Goal: Task Accomplishment & Management: Use online tool/utility

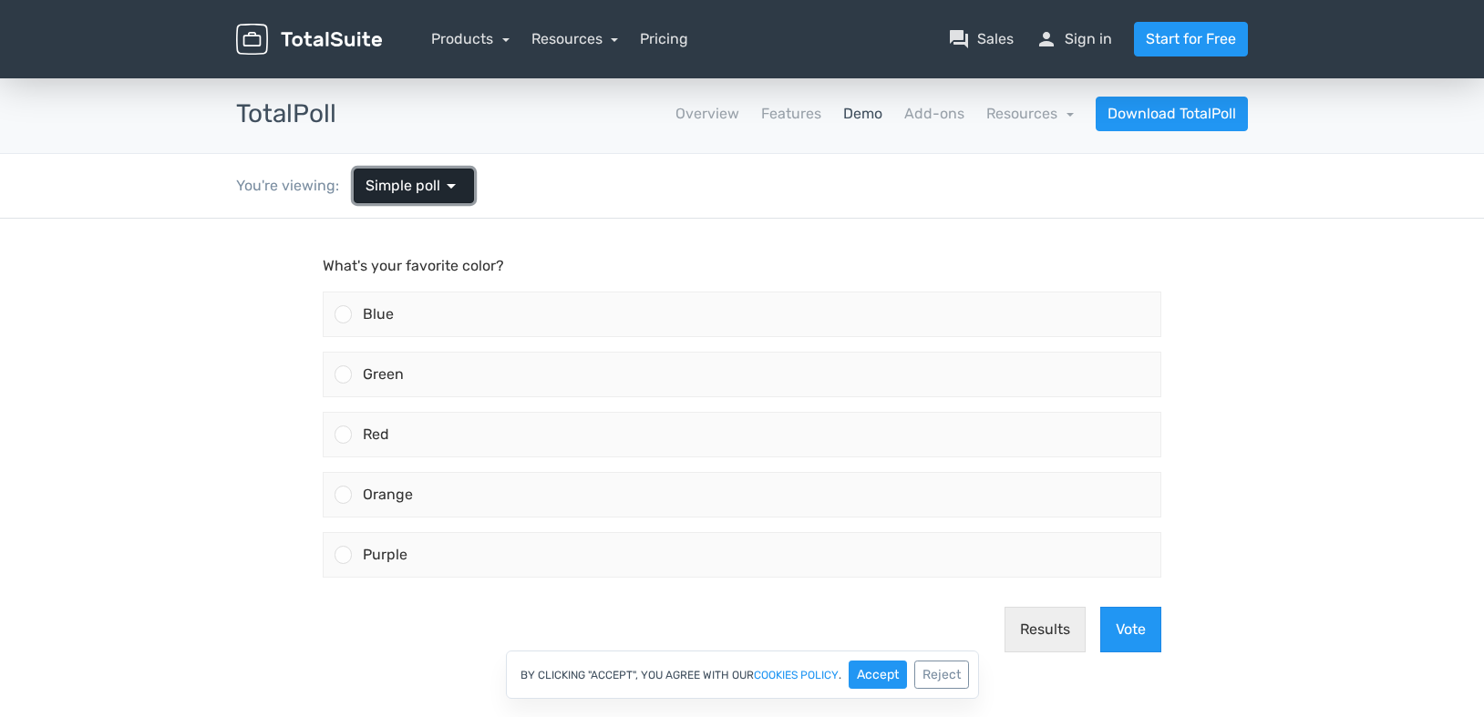
click at [459, 193] on link "Simple poll arrow_drop_down" at bounding box center [414, 186] width 120 height 35
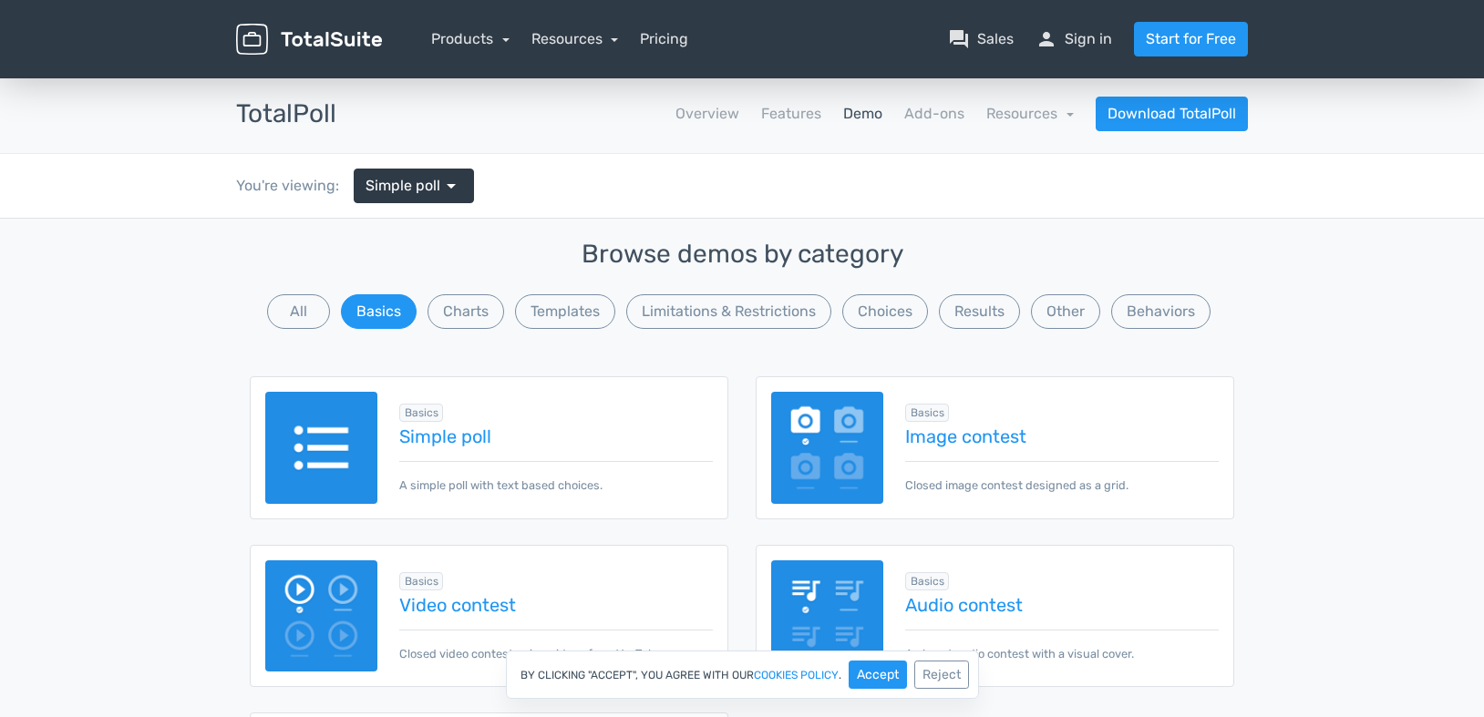
click at [1382, 364] on div "Browse demos by category All Basics Charts Templates Limitations & Restrictions…" at bounding box center [742, 562] width 1484 height 688
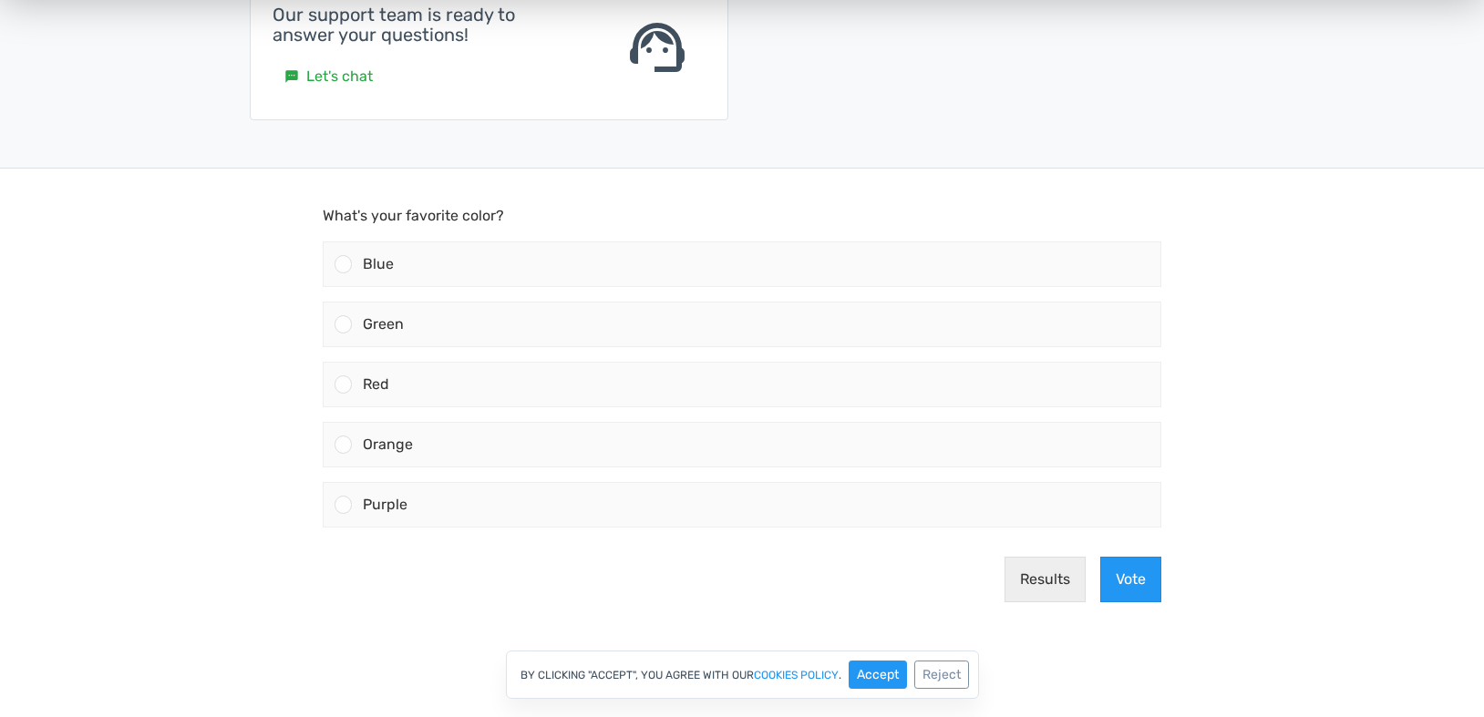
scroll to position [753, 0]
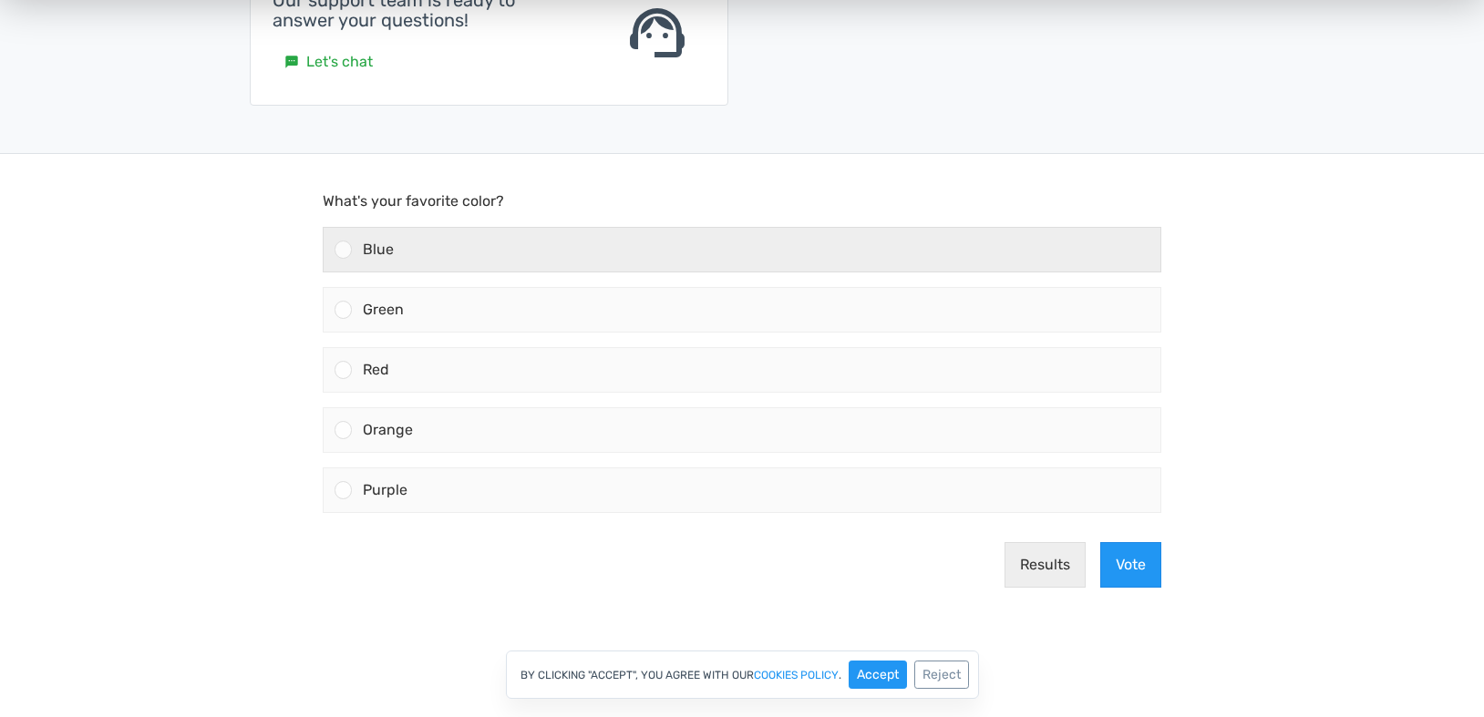
click at [889, 249] on div "Blue" at bounding box center [756, 250] width 808 height 44
click at [344, 250] on input "Blue" at bounding box center [344, 250] width 0 height 0
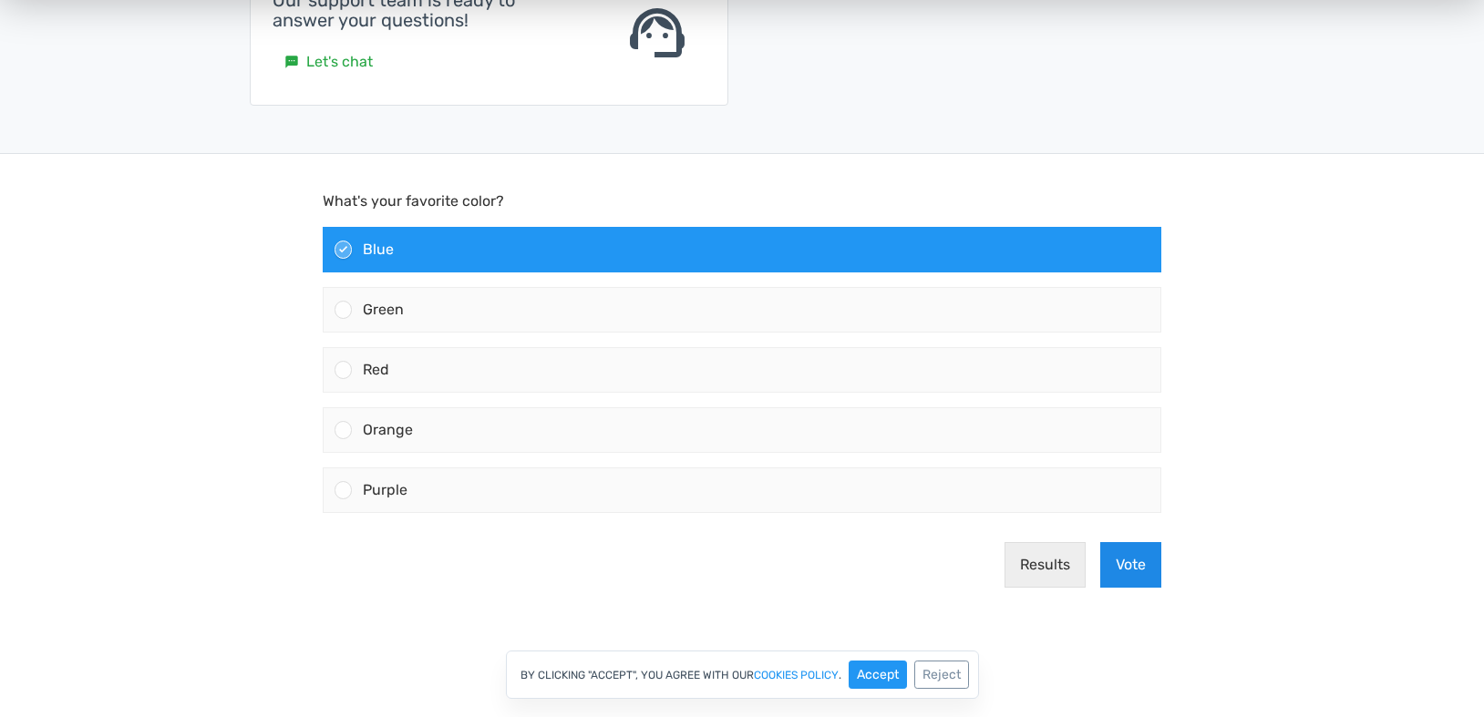
click at [1154, 577] on button "Vote" at bounding box center [1130, 565] width 61 height 46
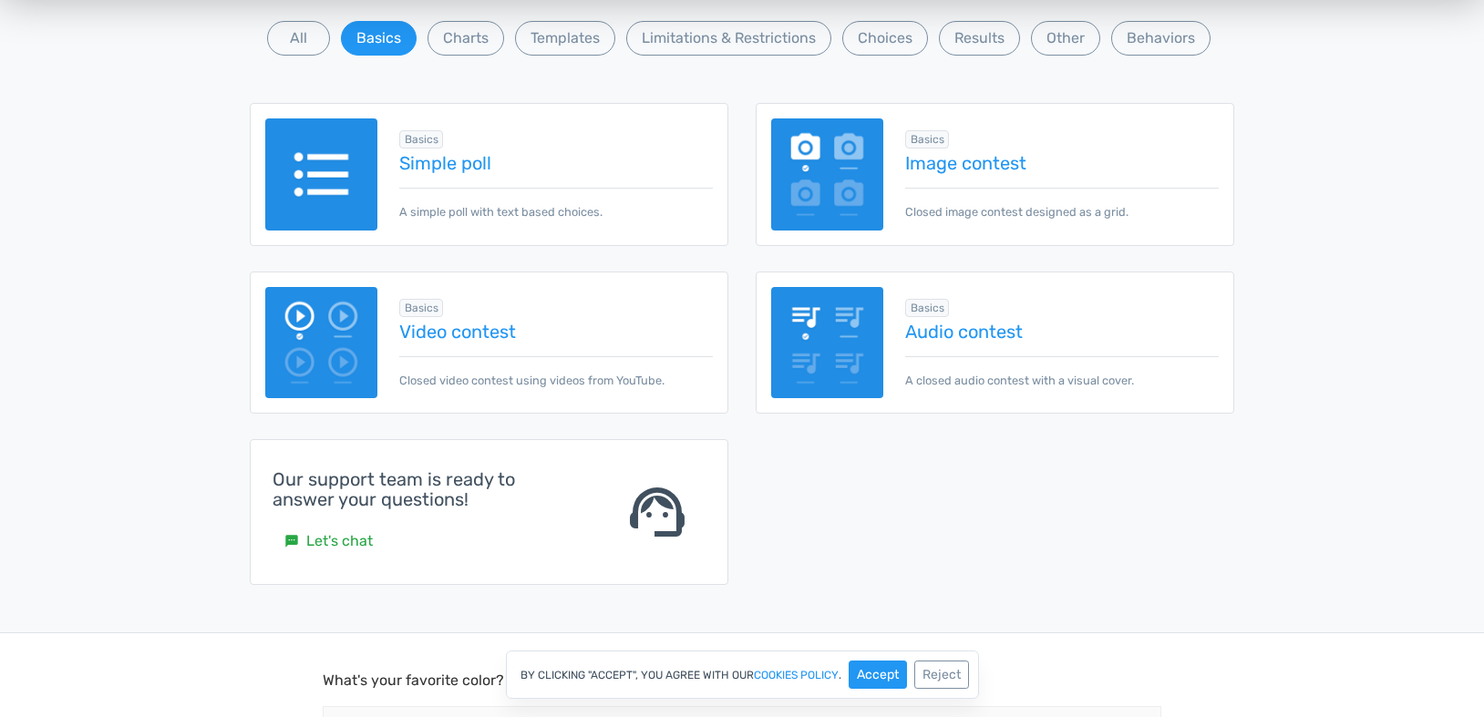
scroll to position [0, 0]
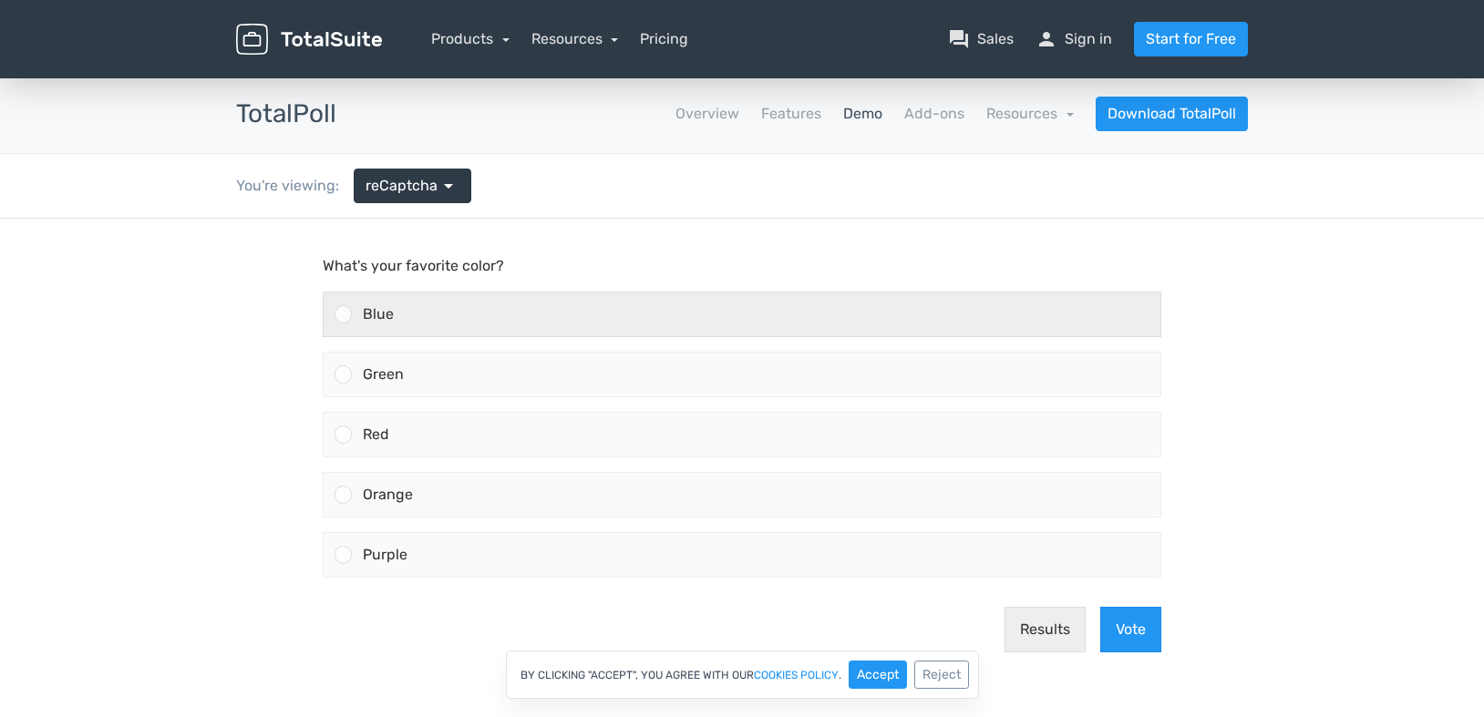
click at [395, 321] on div "Blue" at bounding box center [756, 315] width 808 height 44
click at [344, 314] on input "Blue" at bounding box center [344, 314] width 0 height 0
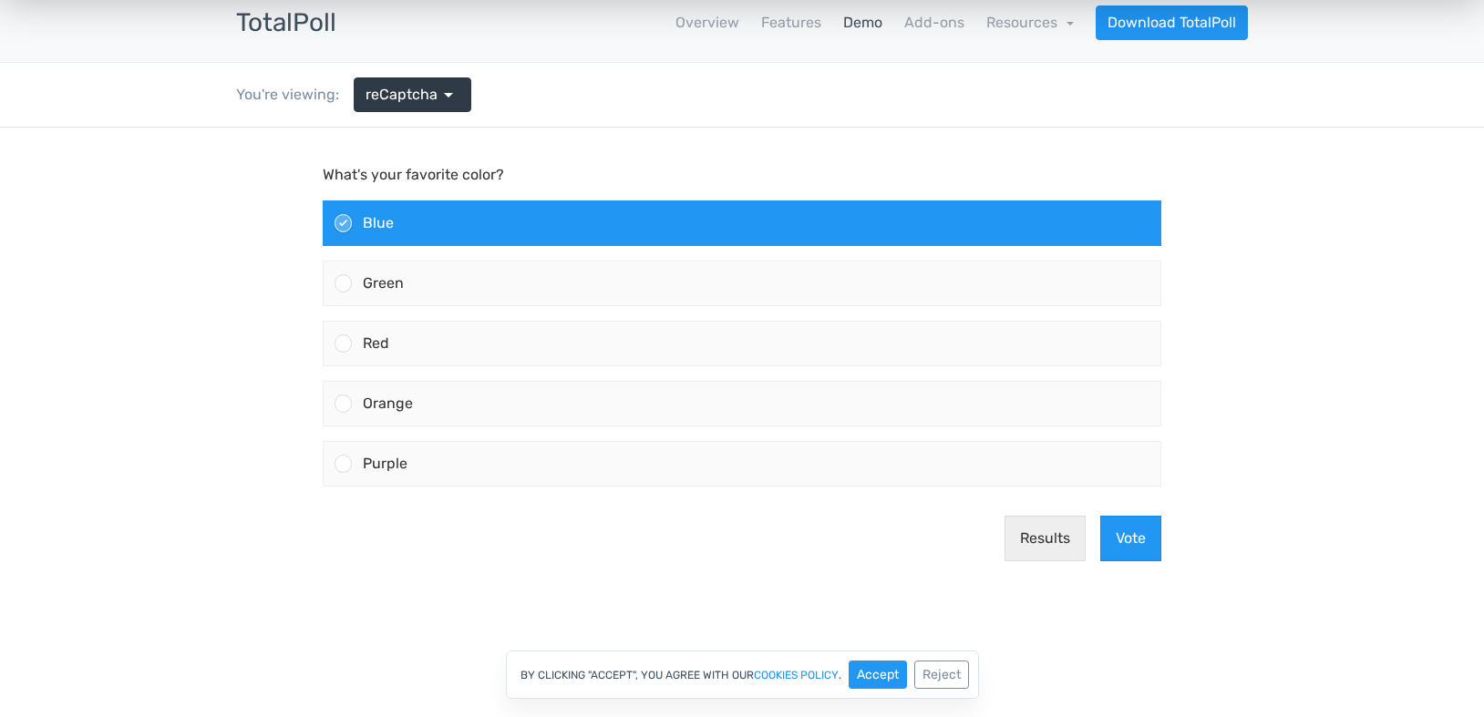
scroll to position [273, 0]
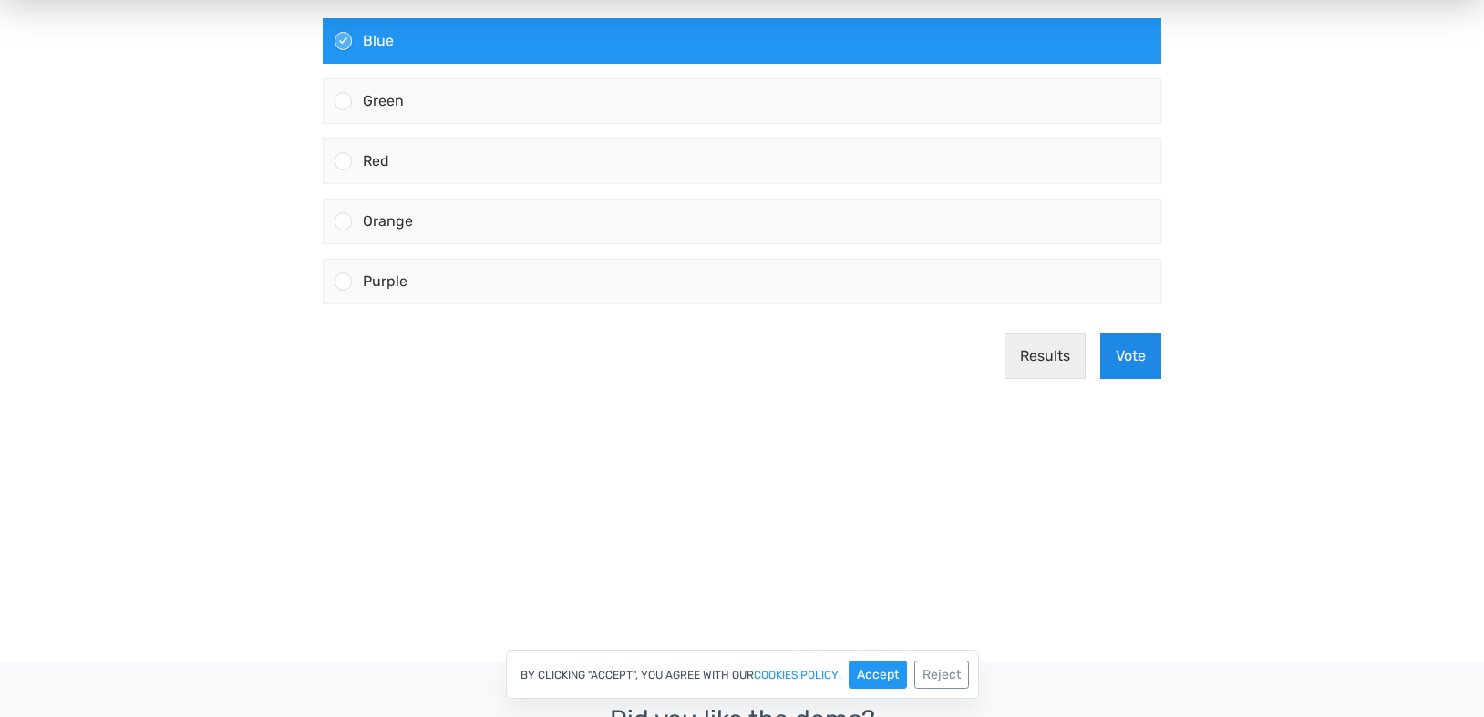
click at [1151, 357] on button "Vote" at bounding box center [1130, 357] width 61 height 46
